Goal: Obtain resource: Obtain resource

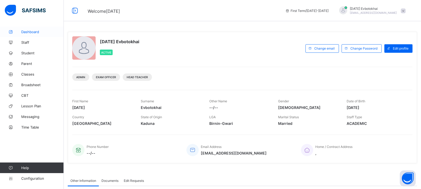
click at [36, 31] on span "Dashboard" at bounding box center [42, 32] width 43 height 4
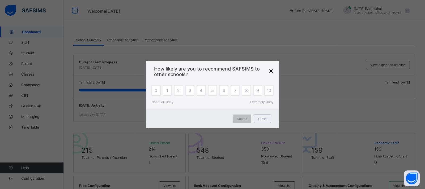
click at [270, 71] on div "×" at bounding box center [271, 70] width 5 height 9
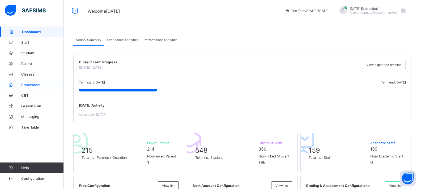
click at [33, 84] on span "Broadsheet" at bounding box center [42, 85] width 43 height 4
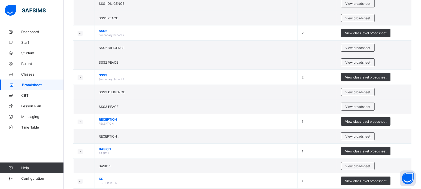
scroll to position [181, 0]
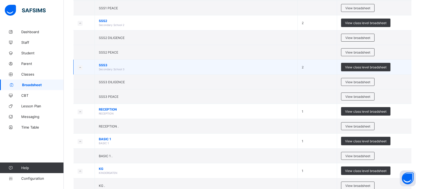
click at [103, 67] on span "SSS3" at bounding box center [196, 65] width 195 height 4
click at [348, 67] on span "View class level broadsheet" at bounding box center [365, 67] width 41 height 4
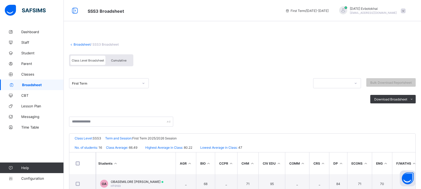
click at [143, 84] on icon at bounding box center [143, 83] width 3 height 5
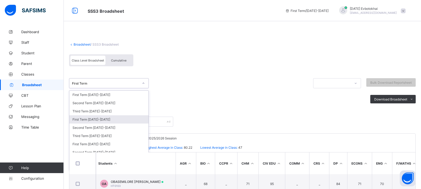
click at [102, 120] on div "First Term [DATE]-[DATE]" at bounding box center [108, 120] width 79 height 8
click at [102, 120] on input "text" at bounding box center [121, 122] width 104 height 10
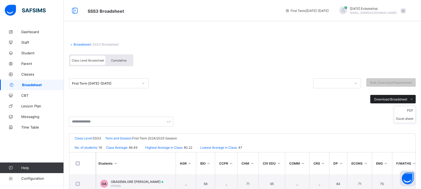
click at [387, 100] on span "Download Broadsheet" at bounding box center [390, 99] width 33 height 4
click at [414, 111] on li "PDF" at bounding box center [404, 111] width 21 height 8
click at [162, 160] on th "Students" at bounding box center [136, 164] width 80 height 22
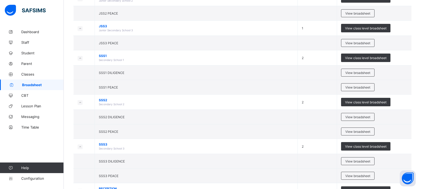
scroll to position [106, 0]
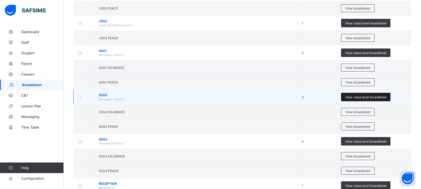
click at [350, 95] on span "View class level broadsheet" at bounding box center [365, 97] width 41 height 4
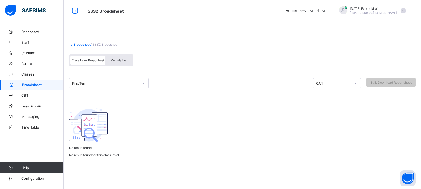
drag, startPoint x: 350, startPoint y: 95, endPoint x: 211, endPoint y: 97, distance: 138.4
click at [211, 97] on div at bounding box center [242, 94] width 347 height 13
click at [144, 84] on icon at bounding box center [143, 83] width 3 height 5
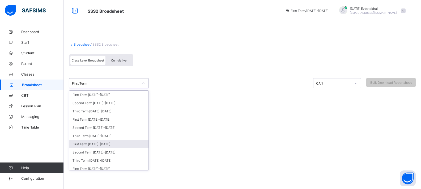
click at [121, 141] on div "First Term [DATE]-[DATE]" at bounding box center [108, 144] width 79 height 8
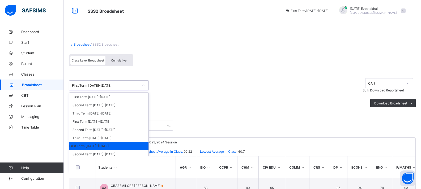
click at [143, 83] on icon at bounding box center [143, 85] width 3 height 5
drag, startPoint x: 138, startPoint y: 97, endPoint x: 129, endPoint y: 127, distance: 30.6
click at [129, 127] on div "First Term [DATE]-[DATE] Second Term [DATE]-[DATE] Third Term [DATE]-[DATE] Fir…" at bounding box center [108, 133] width 79 height 80
click at [128, 122] on div "First Term [DATE]-[DATE]" at bounding box center [108, 122] width 79 height 8
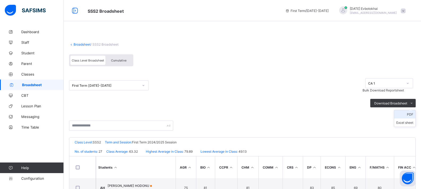
click at [413, 111] on li "PDF" at bounding box center [404, 115] width 21 height 8
